Goal: Task Accomplishment & Management: Complete application form

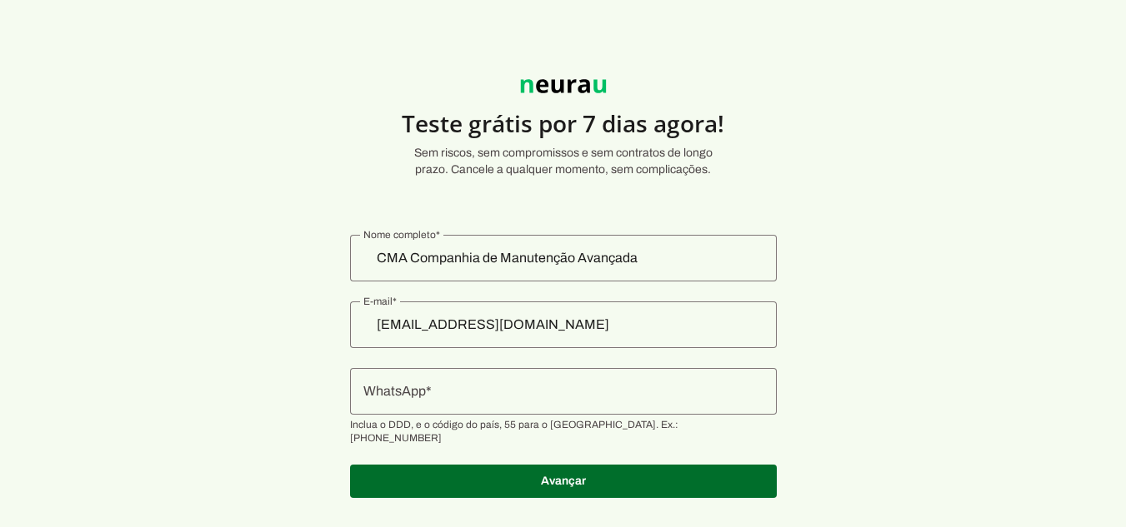
scroll to position [17, 0]
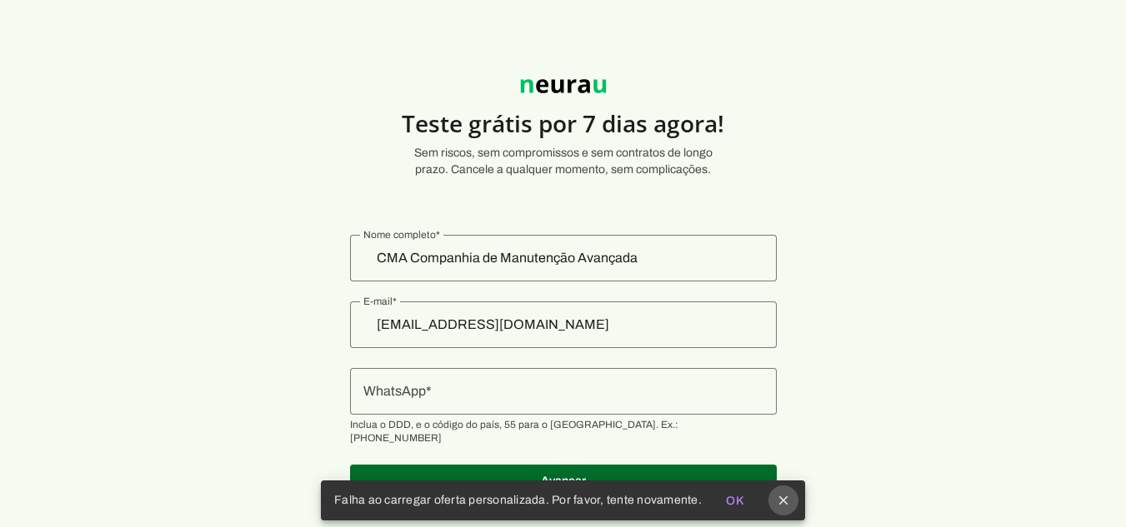
click at [781, 502] on icon "close" at bounding box center [783, 500] width 15 height 15
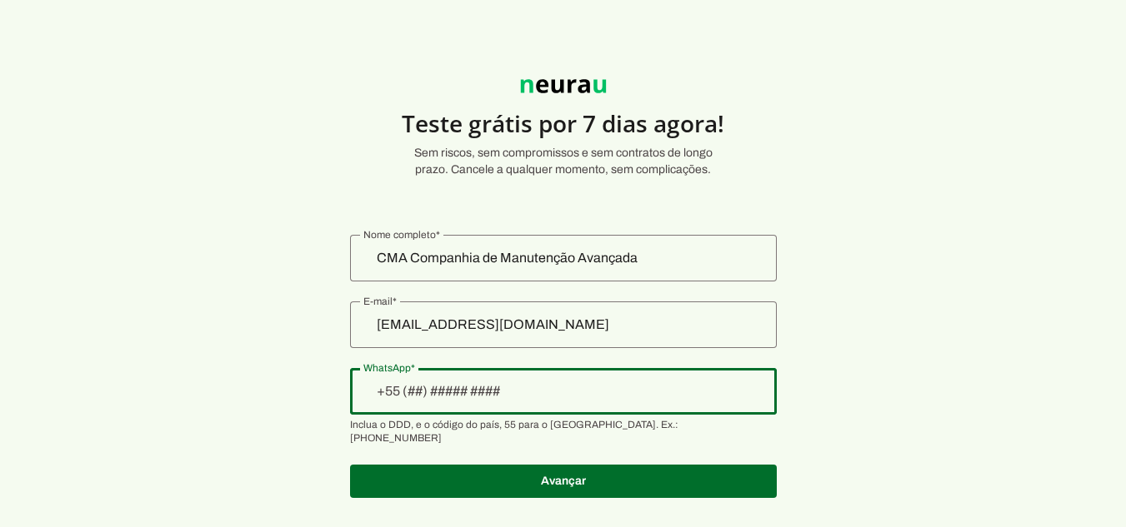
click at [496, 368] on div at bounding box center [563, 391] width 427 height 47
type input "+1(___)___-____"
type input "+55 (15) 9 9626-5230"
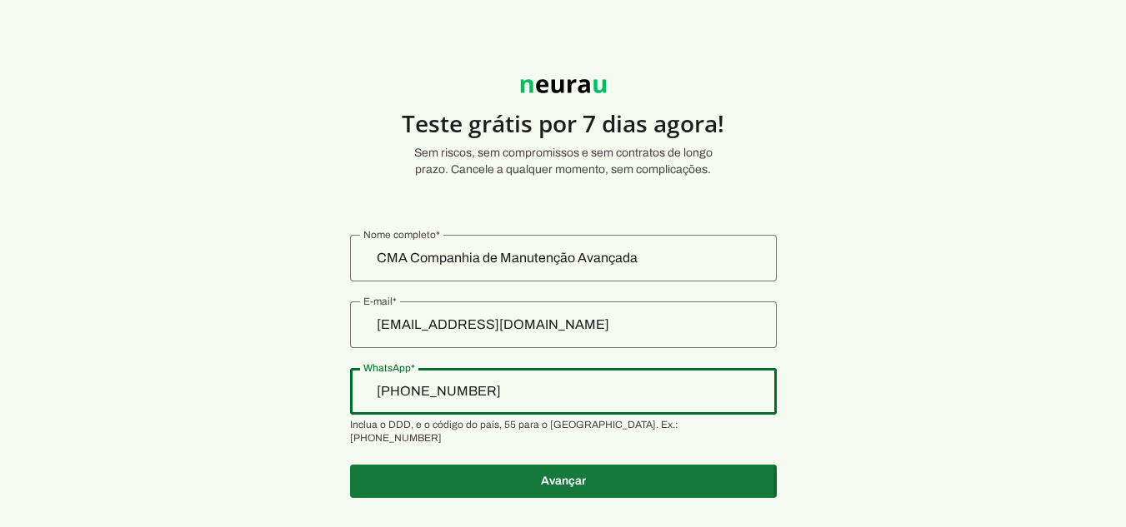
type md-outlined-text-field "+55 (15) 9 9626-5230"
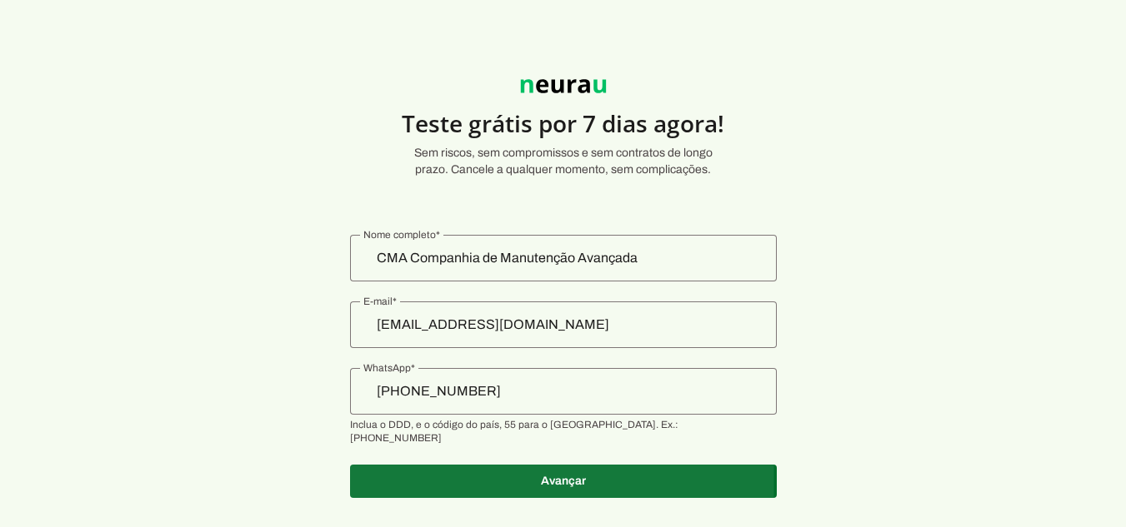
click at [520, 462] on span at bounding box center [563, 482] width 427 height 40
